Goal: Check status: Check status

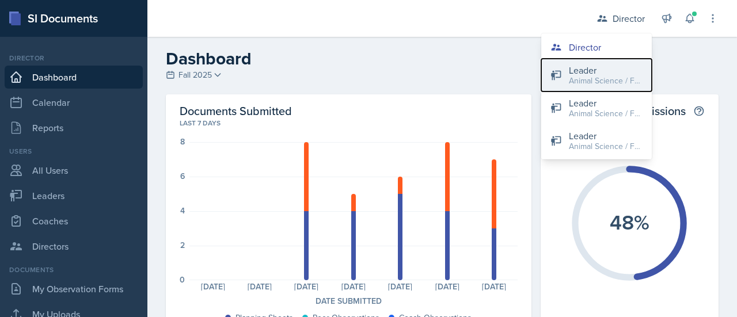
click at [601, 72] on div "Leader" at bounding box center [606, 70] width 74 height 14
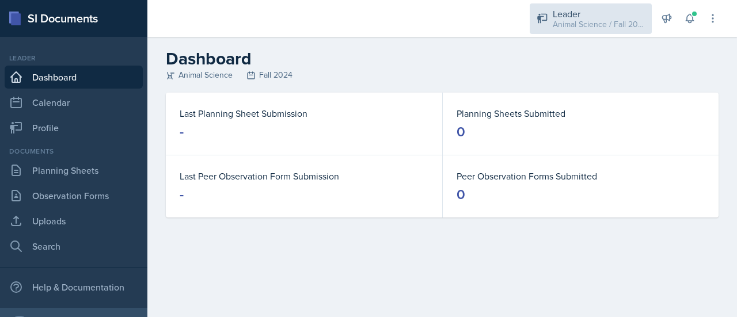
click at [551, 25] on div "Leader Animal Science / Fall 2024" at bounding box center [591, 18] width 122 height 31
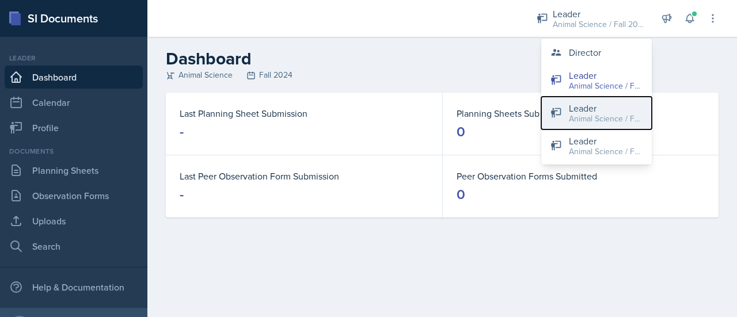
click at [554, 103] on button "Leader Animal Science / Fall 2024" at bounding box center [596, 113] width 111 height 33
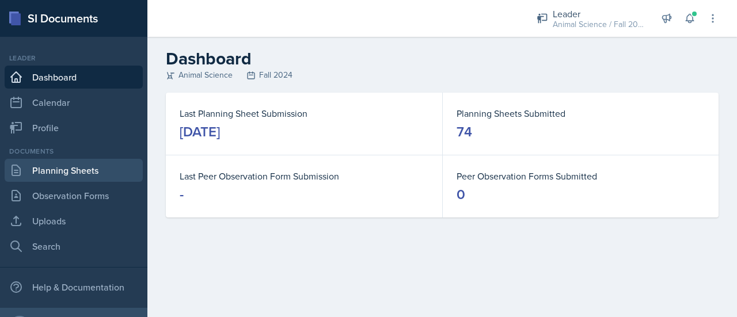
click at [47, 169] on link "Planning Sheets" at bounding box center [74, 170] width 138 height 23
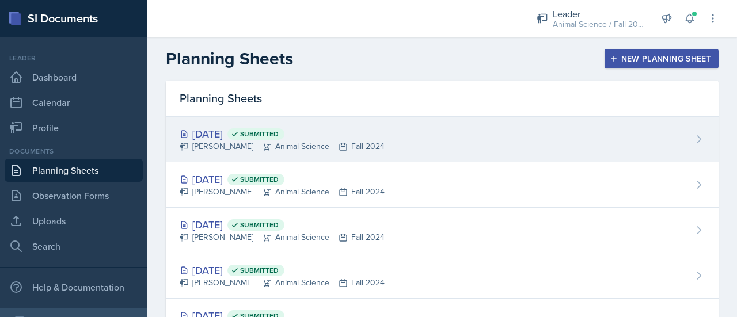
click at [222, 131] on div "[DATE] Submitted" at bounding box center [282, 134] width 205 height 16
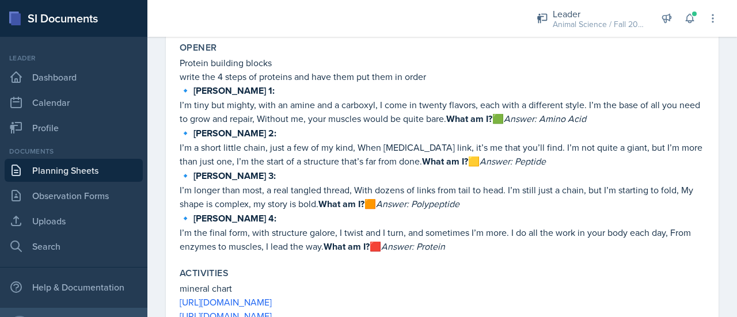
scroll to position [272, 0]
